Goal: Register for event/course

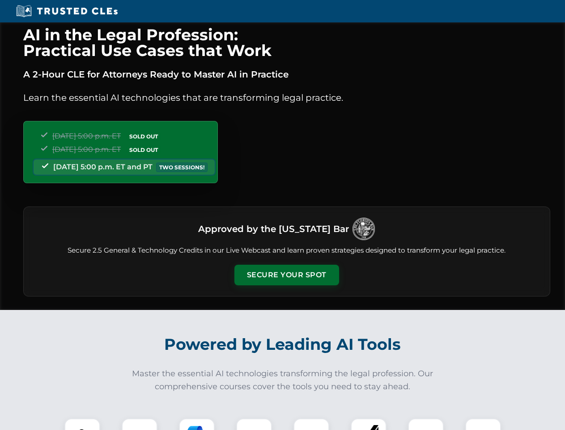
click at [286, 275] on button "Secure Your Spot" at bounding box center [286, 274] width 105 height 21
click at [82, 424] on img at bounding box center [82, 436] width 26 height 26
click at [140, 424] on div at bounding box center [140, 436] width 36 height 36
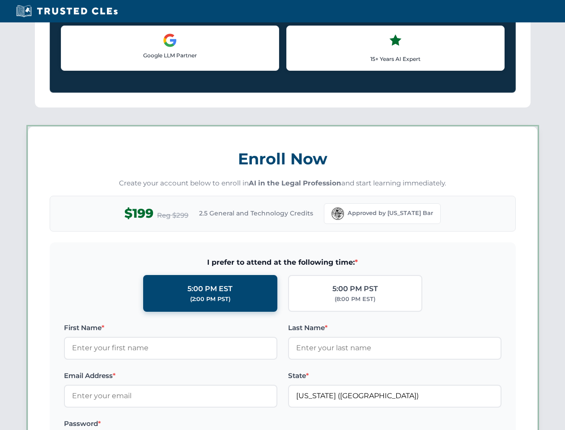
click at [254, 424] on label "Password *" at bounding box center [170, 423] width 213 height 11
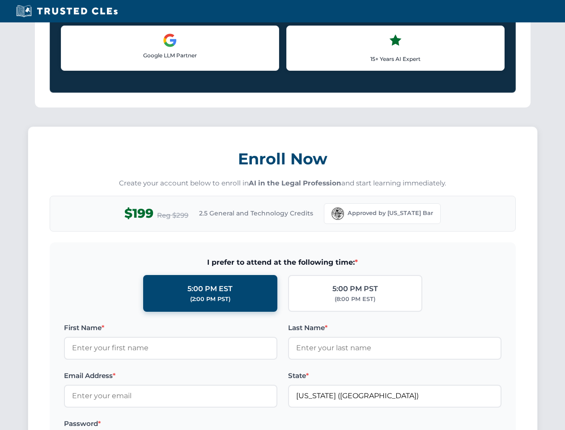
scroll to position [878, 0]
